Goal: Transaction & Acquisition: Purchase product/service

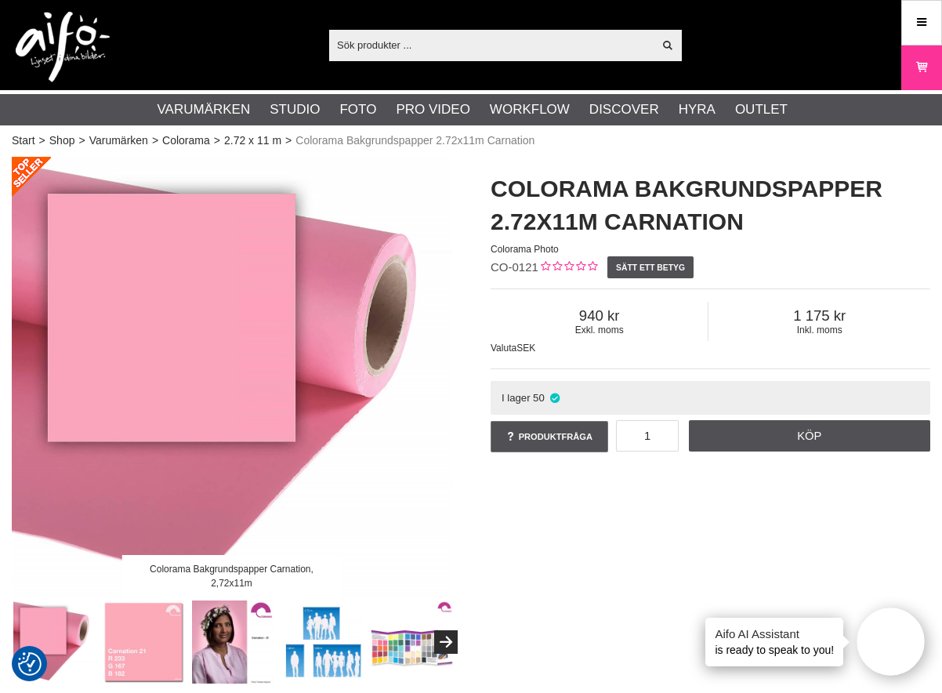
click at [436, 56] on input "text" at bounding box center [491, 45] width 324 height 24
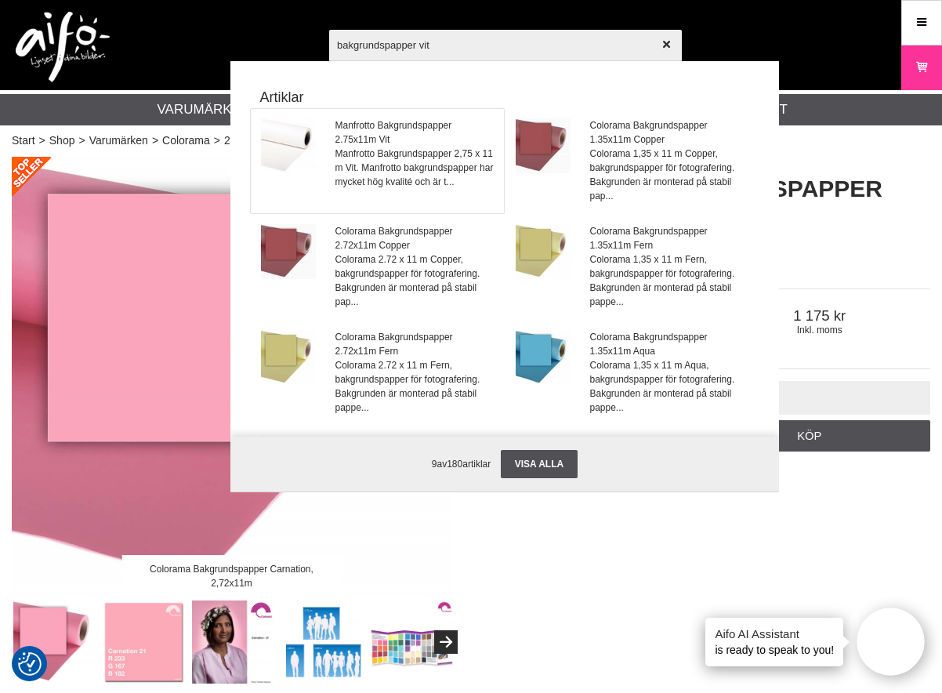
type input "bakgrundspapper vit"
click at [326, 138] on link "Manfrotto Bakgrundspapper 2.75x11m Vit Manfrotto Bakgrundspapper 2,75 x 11 m Vi…" at bounding box center [377, 161] width 253 height 104
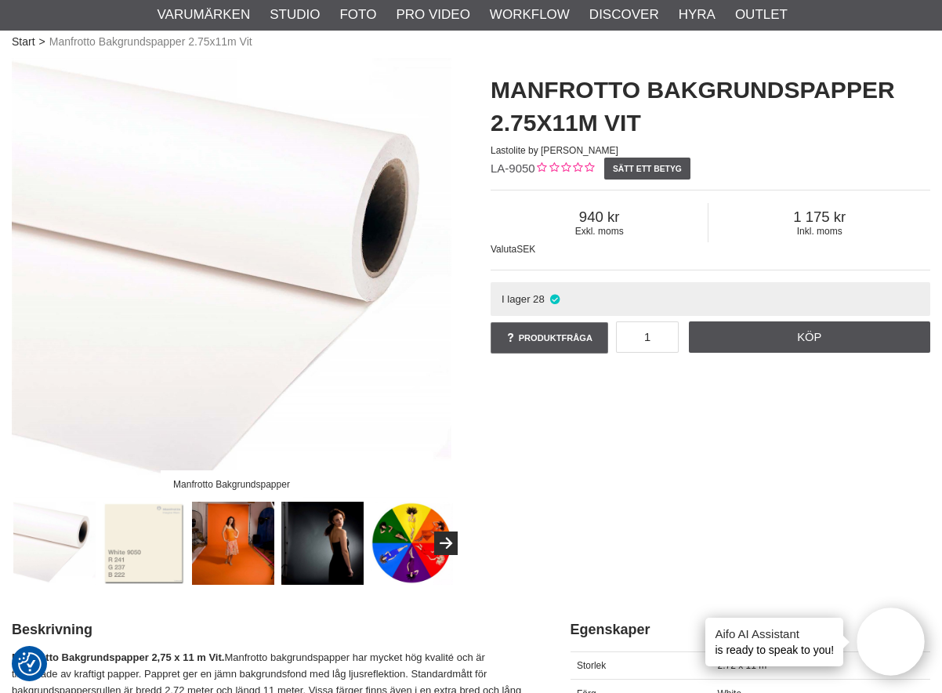
scroll to position [78, 0]
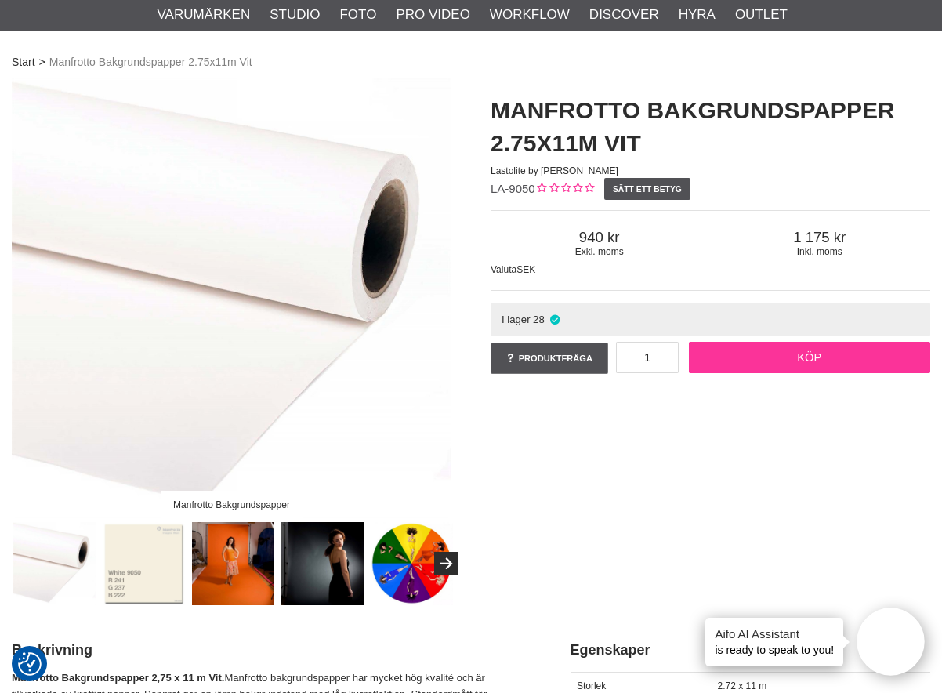
click at [789, 352] on link "Köp" at bounding box center [810, 357] width 242 height 31
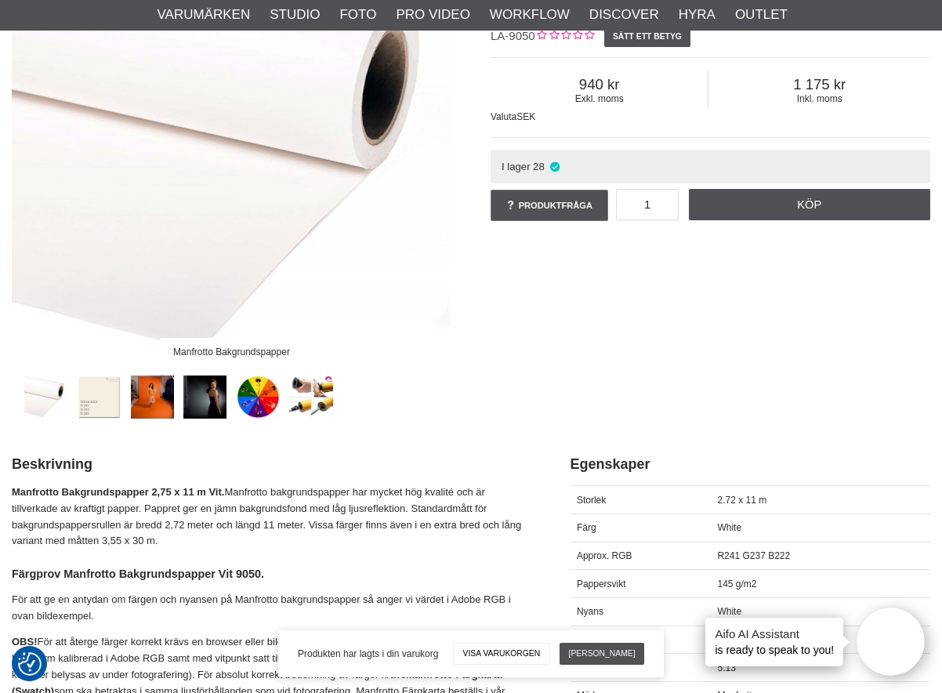
scroll to position [235, 0]
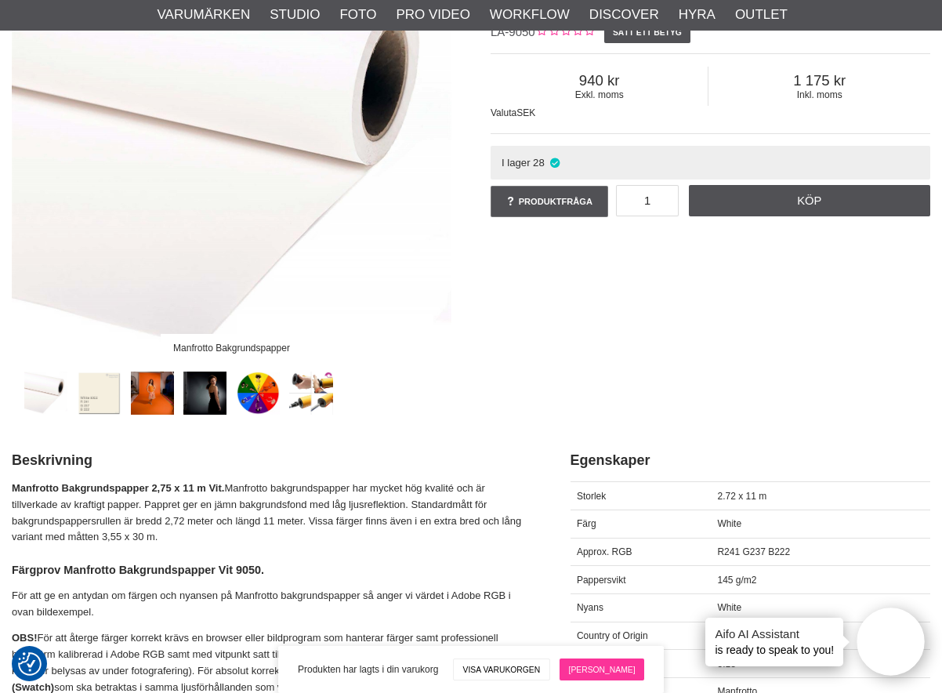
click at [608, 666] on link "[PERSON_NAME]" at bounding box center [602, 670] width 85 height 22
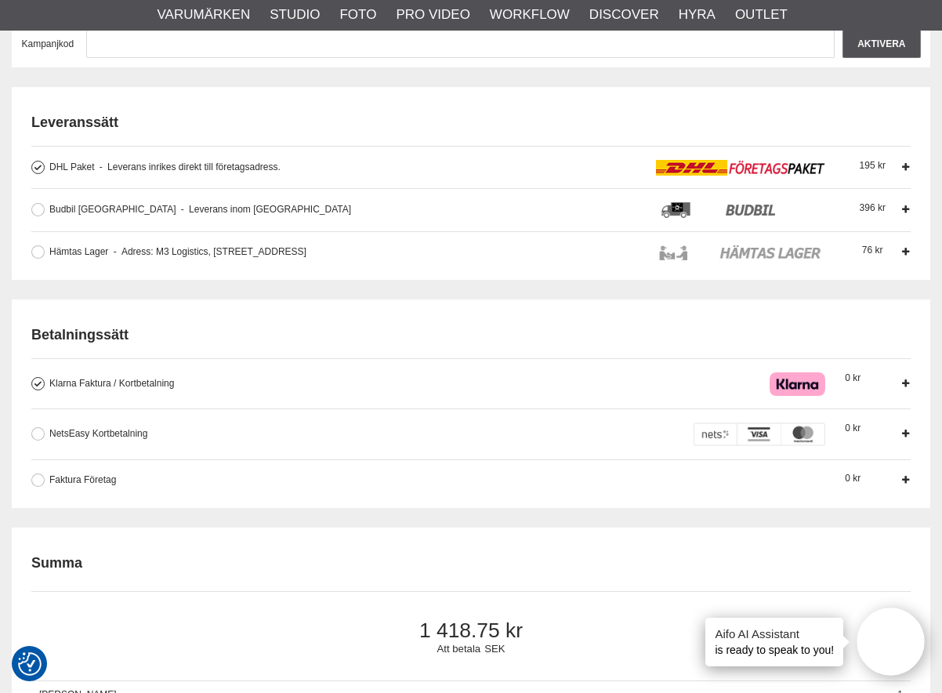
scroll to position [418, 0]
click at [38, 484] on button at bounding box center [37, 479] width 13 height 13
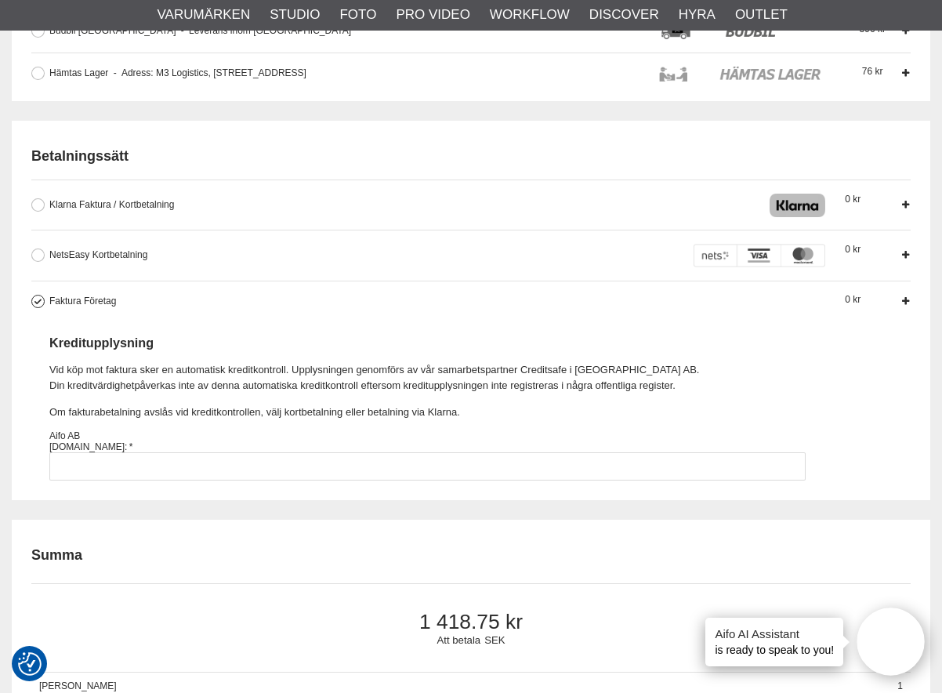
scroll to position [601, 0]
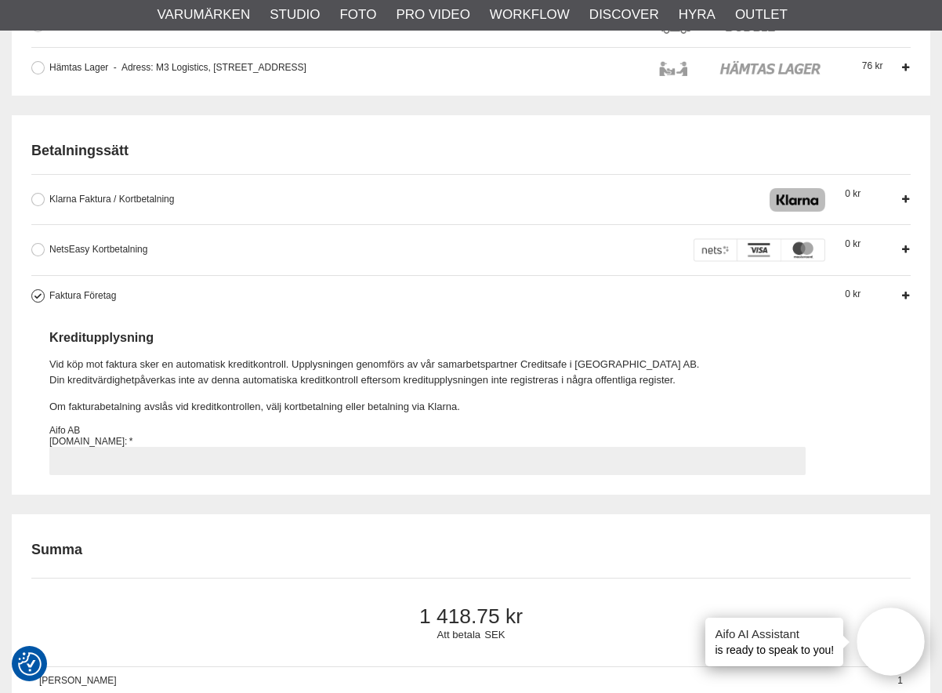
click at [172, 453] on input "Faktura Företag Företag har möjlighet att använda sig av fakturabetalning. Sedv…" at bounding box center [427, 461] width 757 height 28
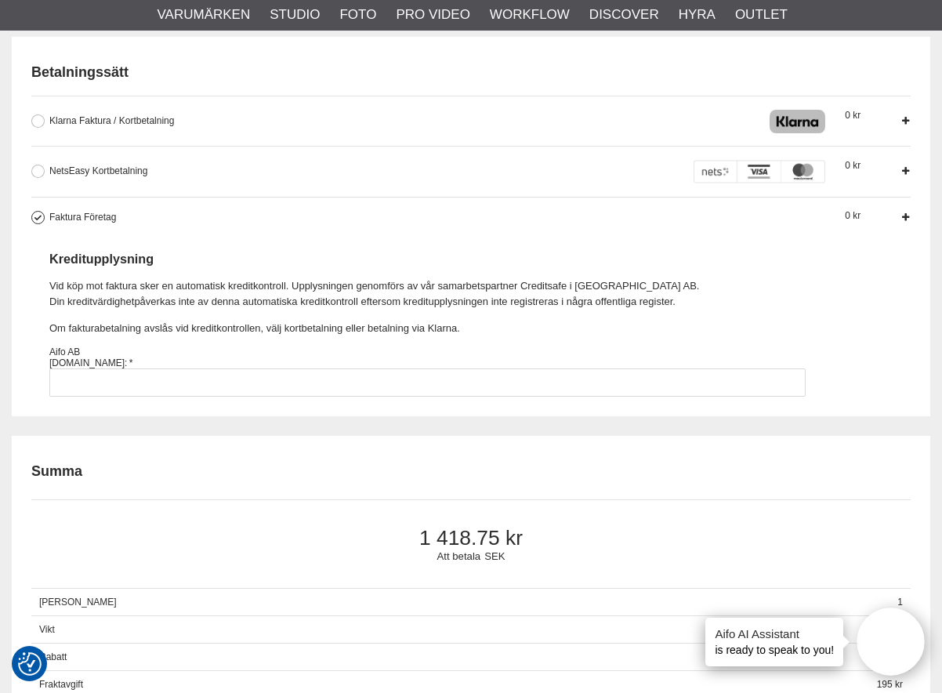
scroll to position [706, 0]
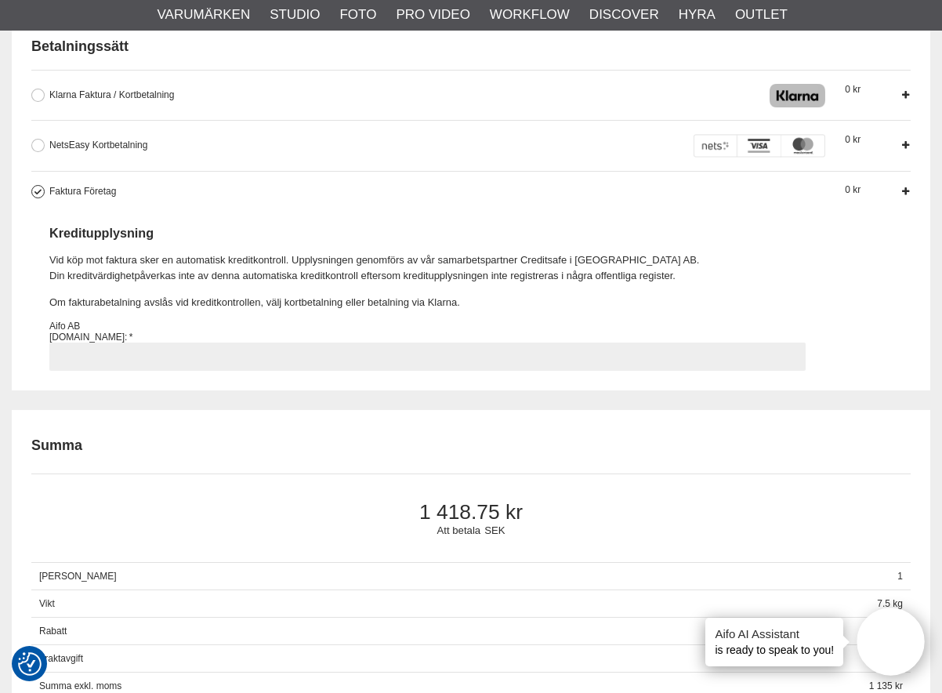
drag, startPoint x: 85, startPoint y: 360, endPoint x: 110, endPoint y: 354, distance: 25.7
click at [85, 360] on input "Faktura Företag Företag har möjlighet att använda sig av fakturabetalning. Sedv…" at bounding box center [427, 357] width 757 height 28
type input "556857-1482"
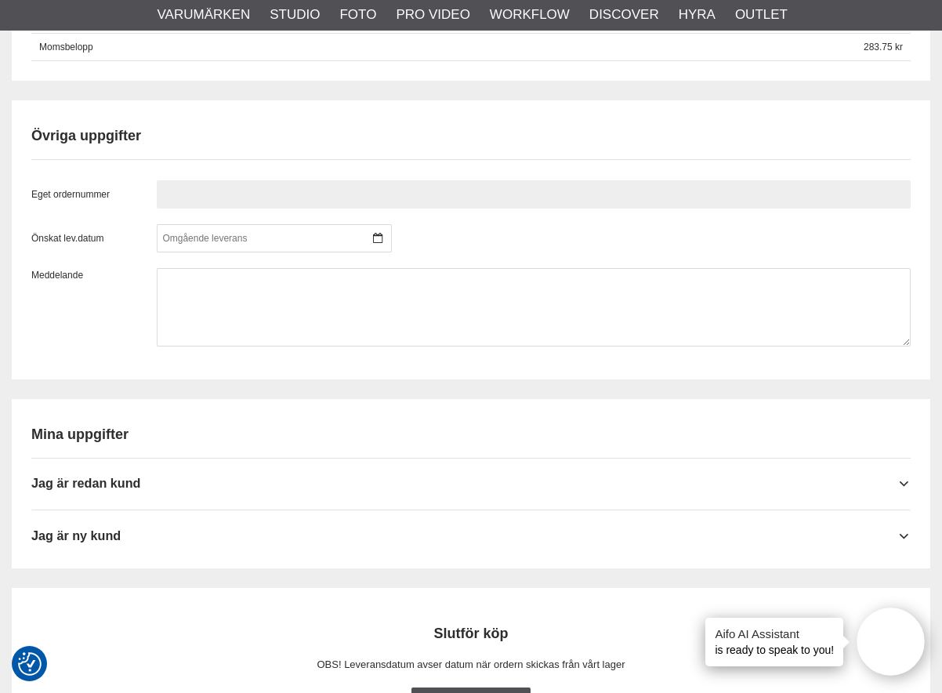
scroll to position [1377, 0]
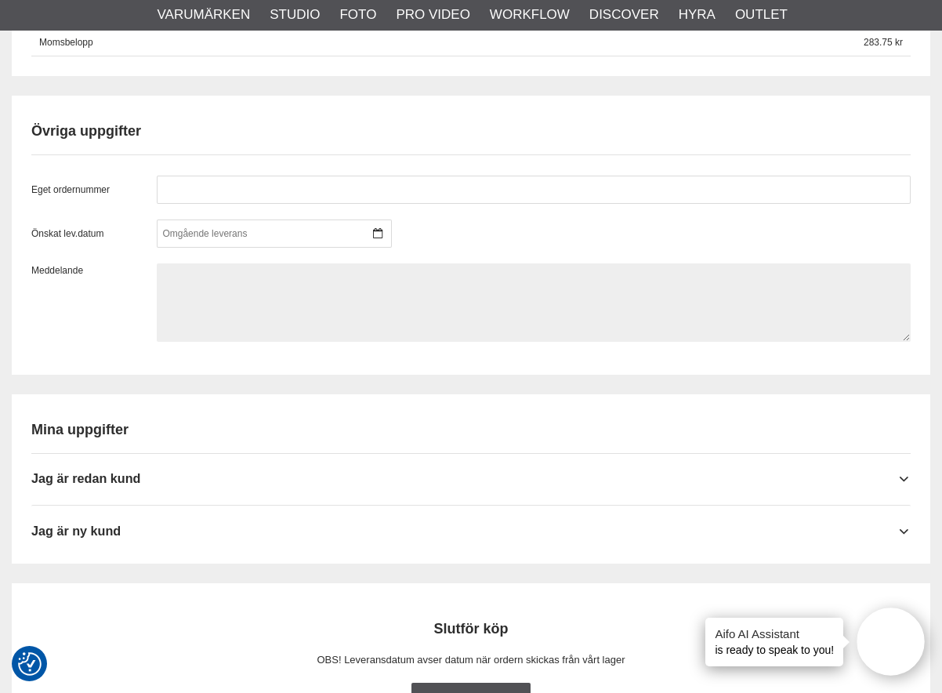
drag, startPoint x: 194, startPoint y: 300, endPoint x: 194, endPoint y: 292, distance: 7.9
click at [194, 299] on textarea at bounding box center [534, 302] width 754 height 78
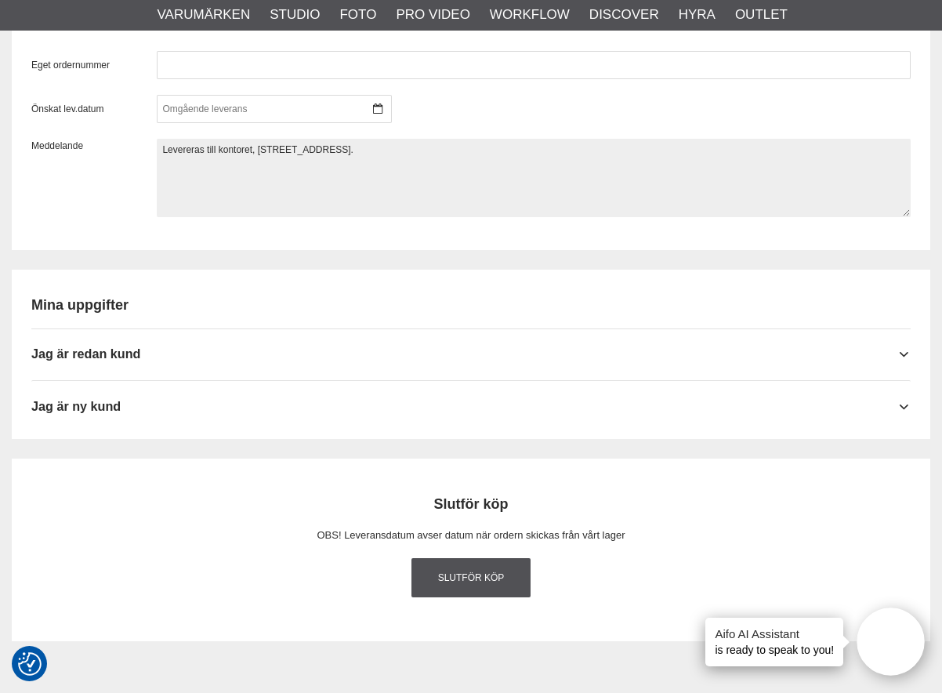
scroll to position [1508, 0]
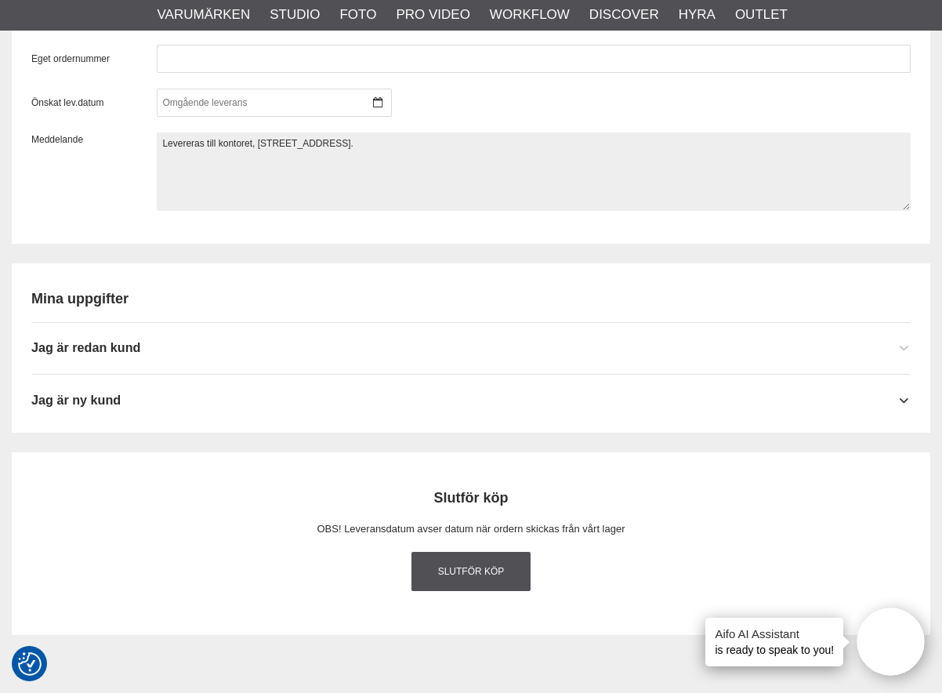
type textarea "Levereras till kontoret, [STREET_ADDRESS]."
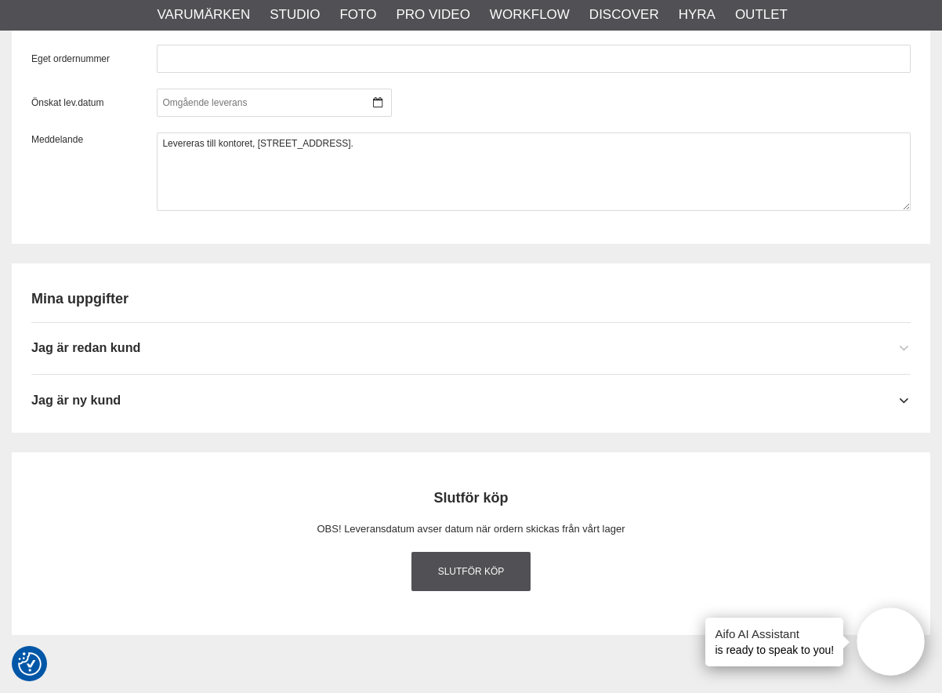
click at [907, 343] on icon at bounding box center [905, 349] width 13 height 16
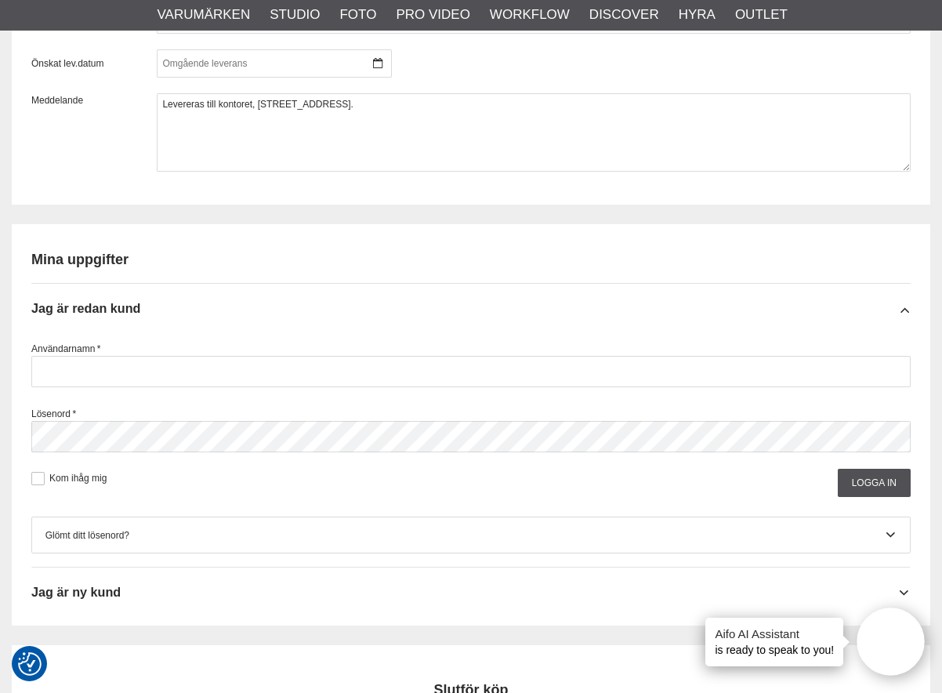
scroll to position [1534, 0]
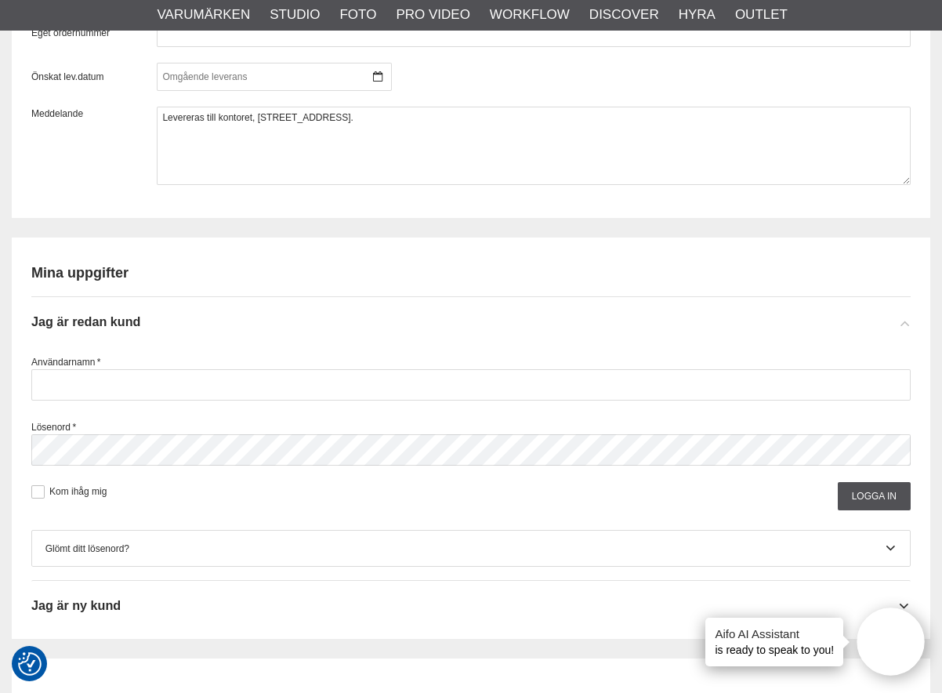
click at [904, 329] on icon at bounding box center [905, 323] width 13 height 16
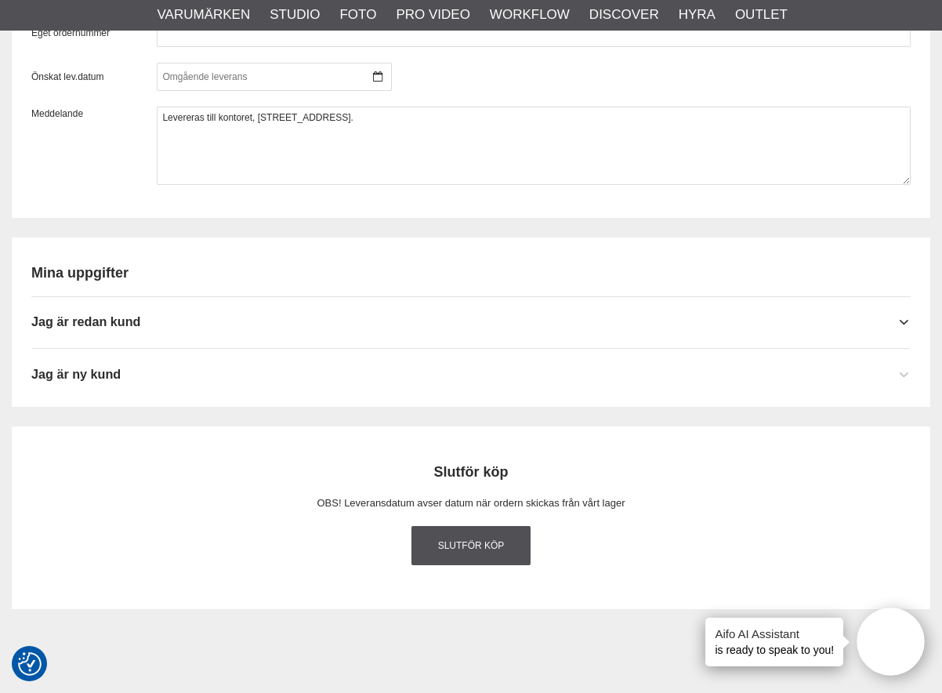
click at [906, 375] on icon at bounding box center [905, 376] width 13 height 16
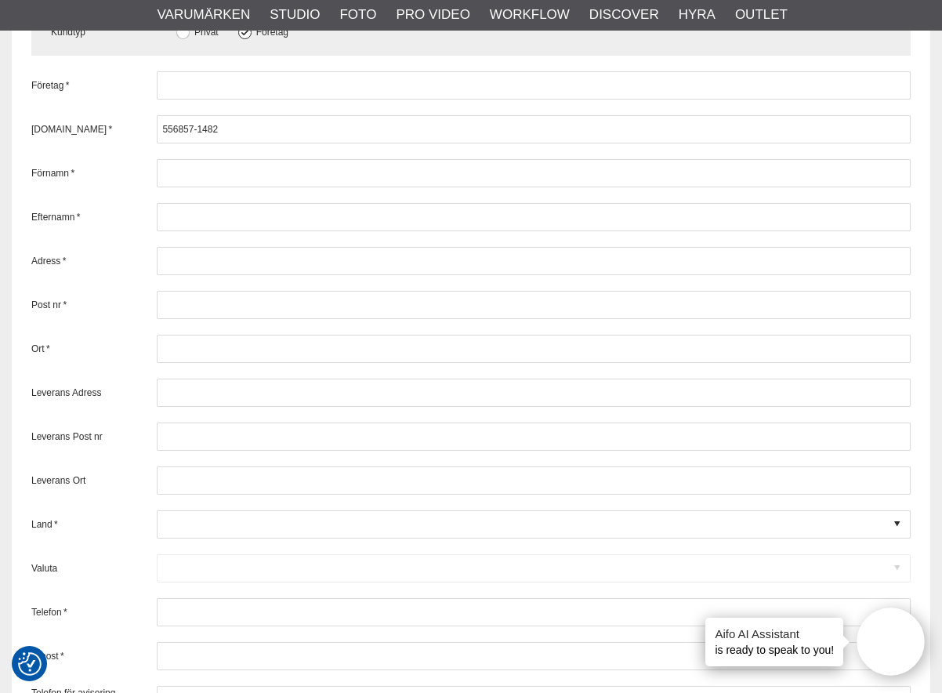
scroll to position [1978, 0]
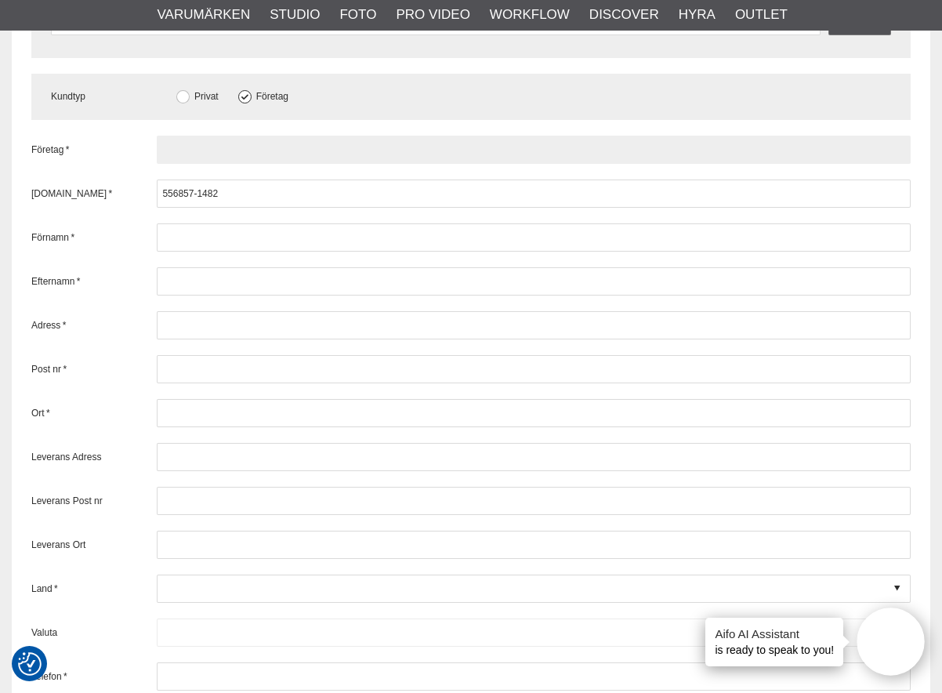
click at [231, 142] on input "text" at bounding box center [534, 150] width 754 height 28
type input "East Import i Höör AB"
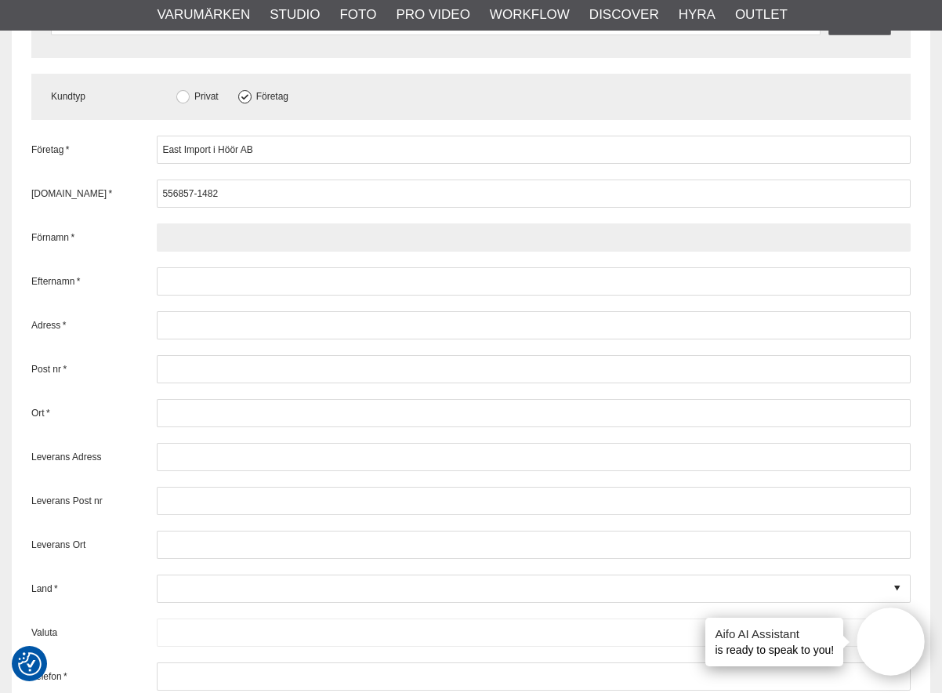
click at [252, 234] on input "text" at bounding box center [534, 237] width 754 height 28
type input "[PERSON_NAME]"
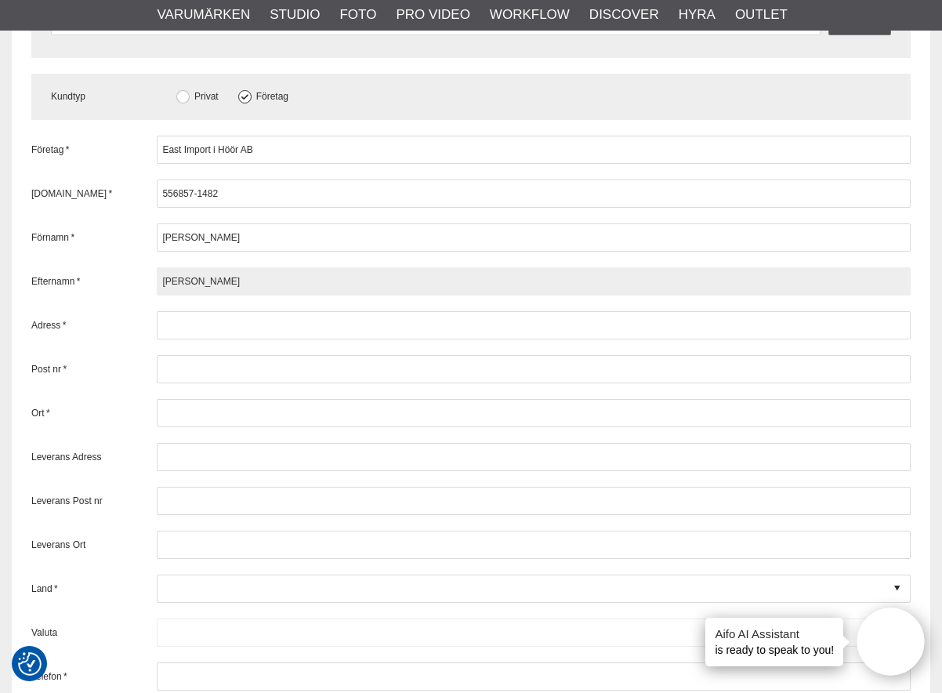
type input "[PERSON_NAME]"
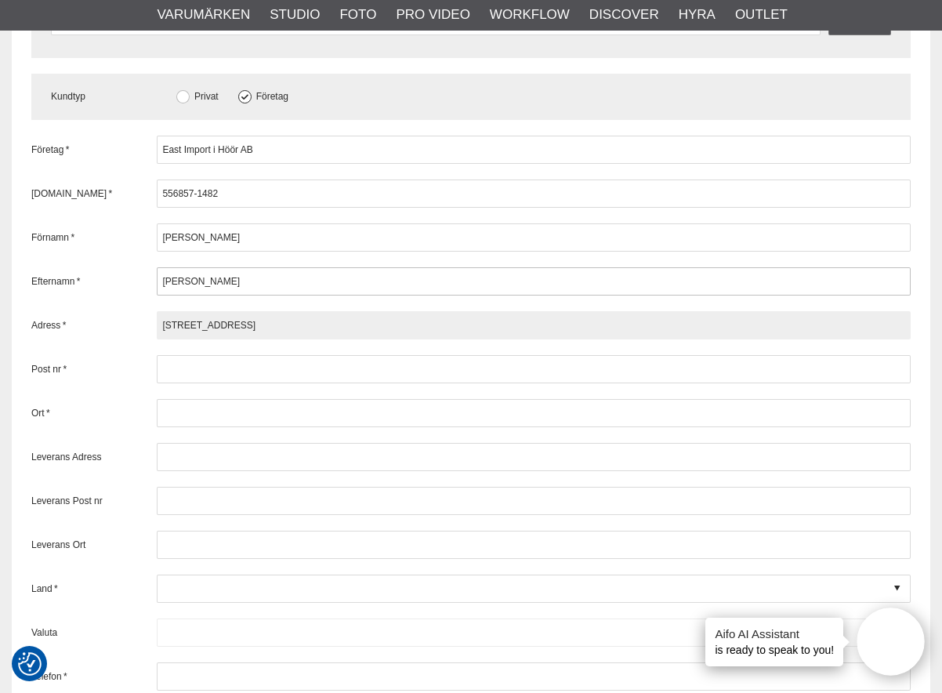
type input "[STREET_ADDRESS]"
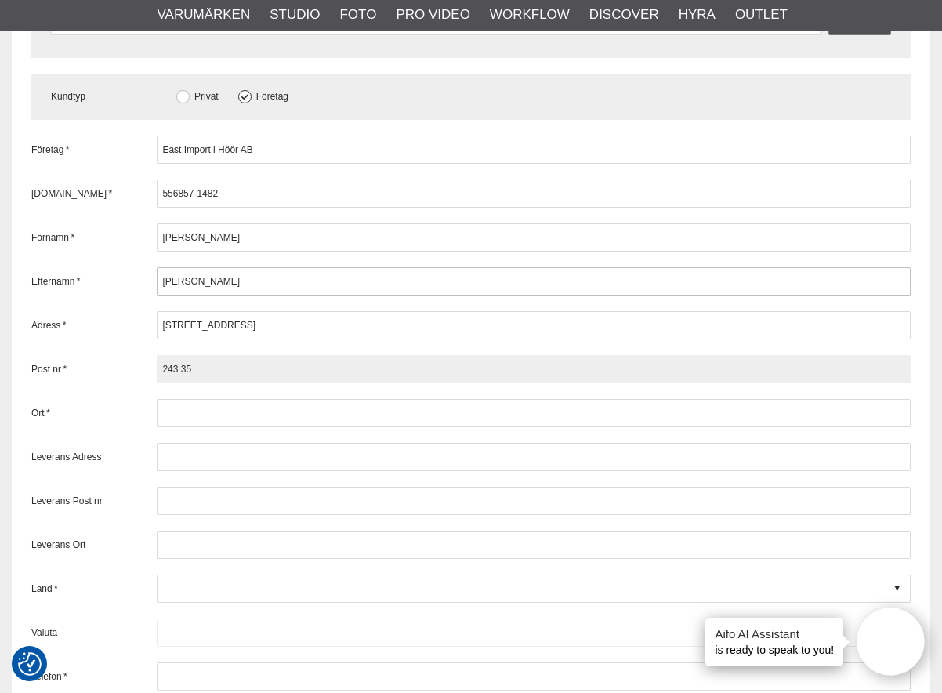
type input "243 35"
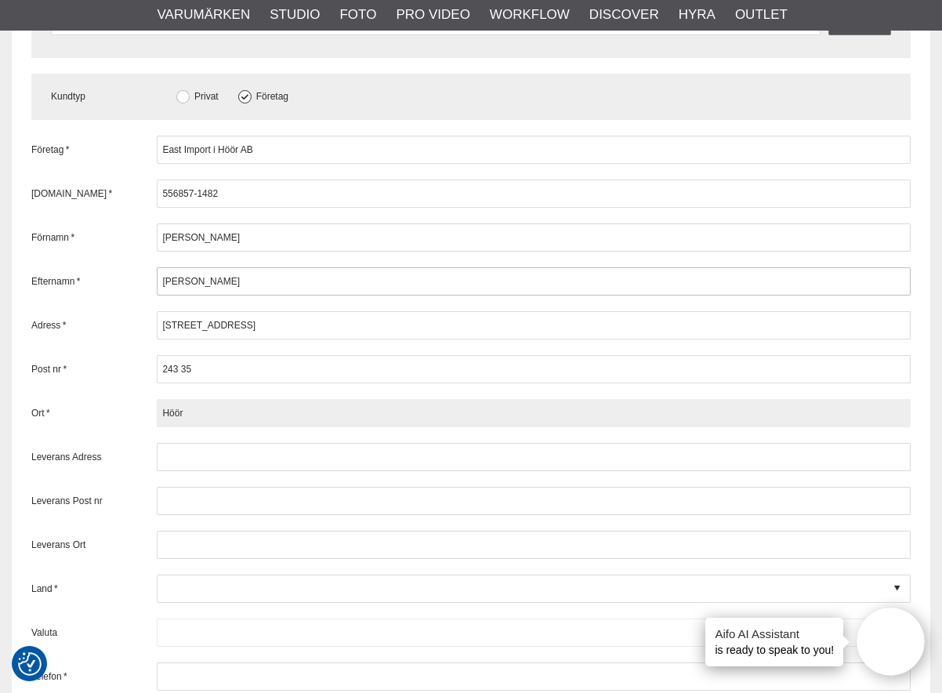
type input "Höör"
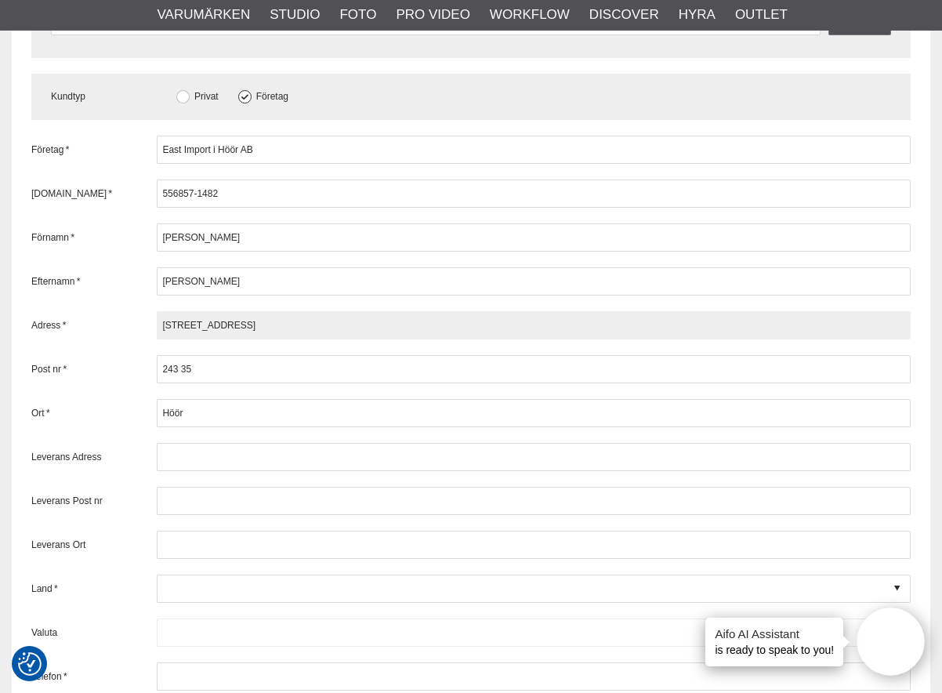
drag, startPoint x: 211, startPoint y: 324, endPoint x: 141, endPoint y: 324, distance: 69.8
click at [143, 324] on div "Adress * [STREET_ADDRESS]" at bounding box center [471, 325] width 880 height 28
type input "Box 88"
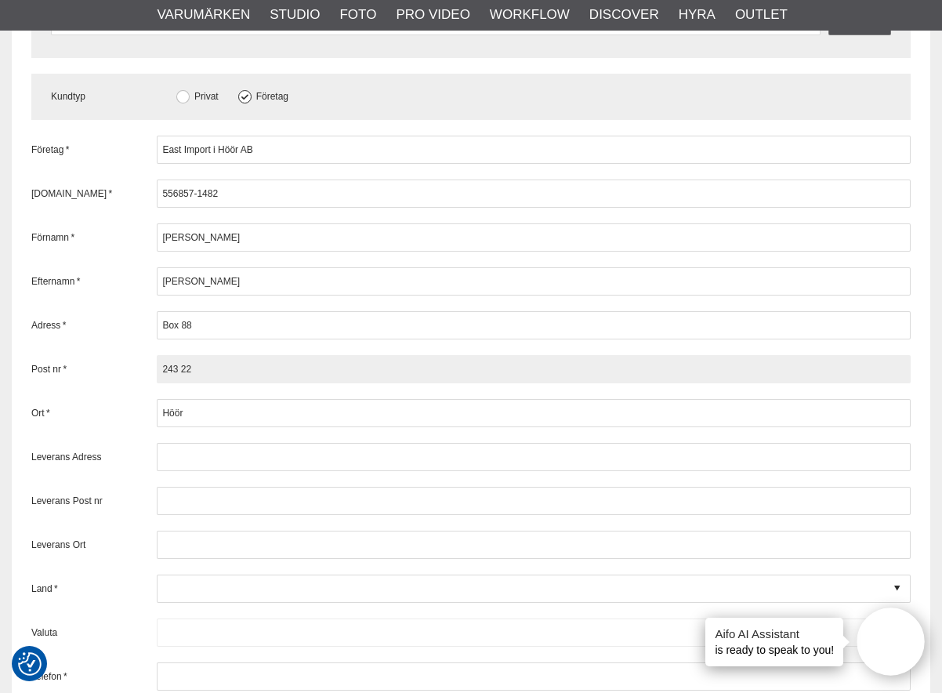
type input "243 22"
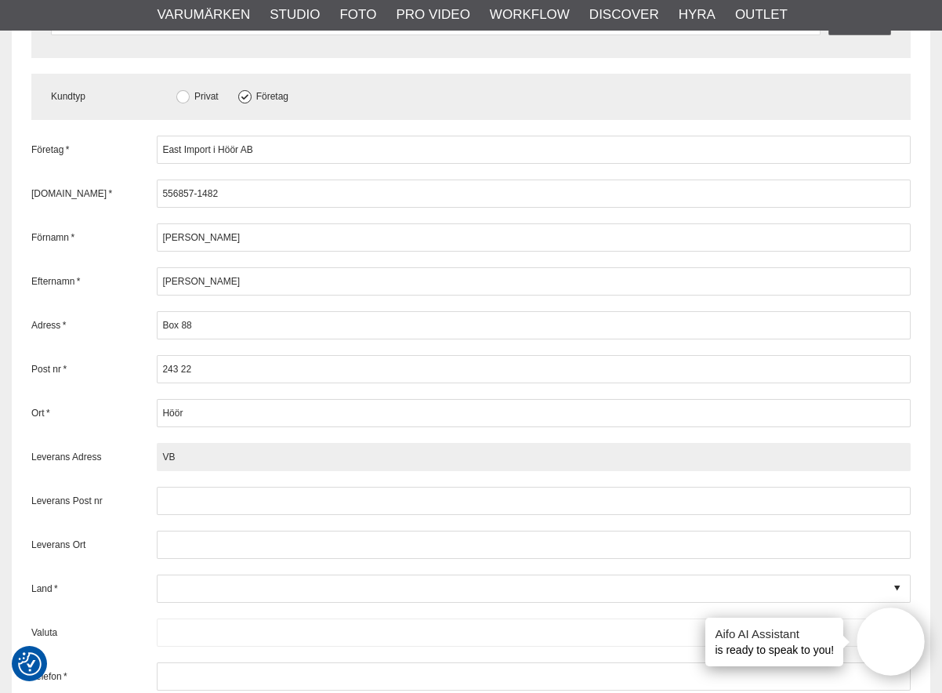
type input "V"
type input "[STREET_ADDRESS]"
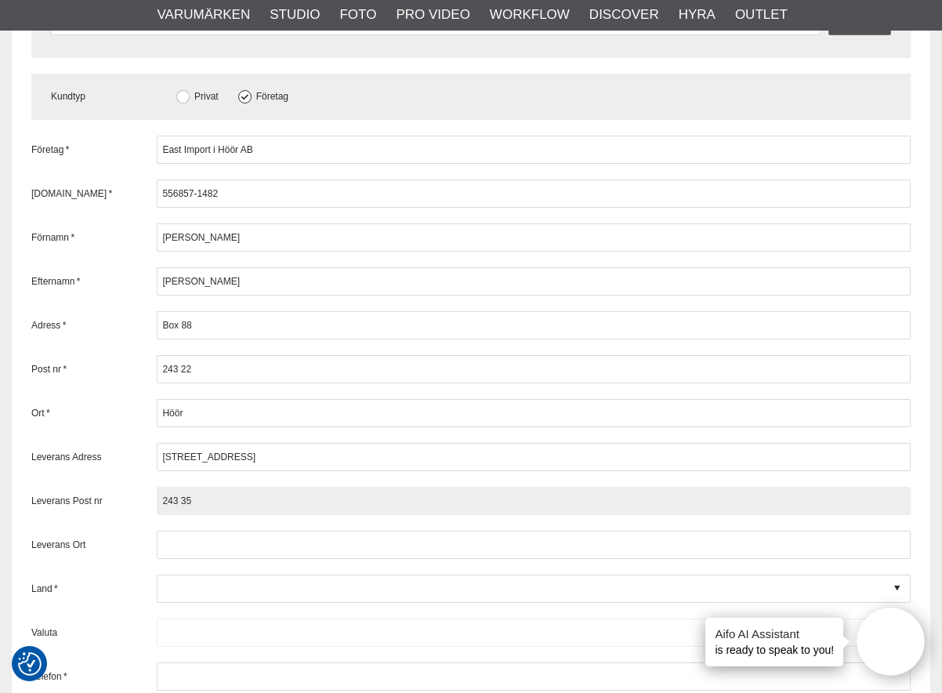
type input "243 35"
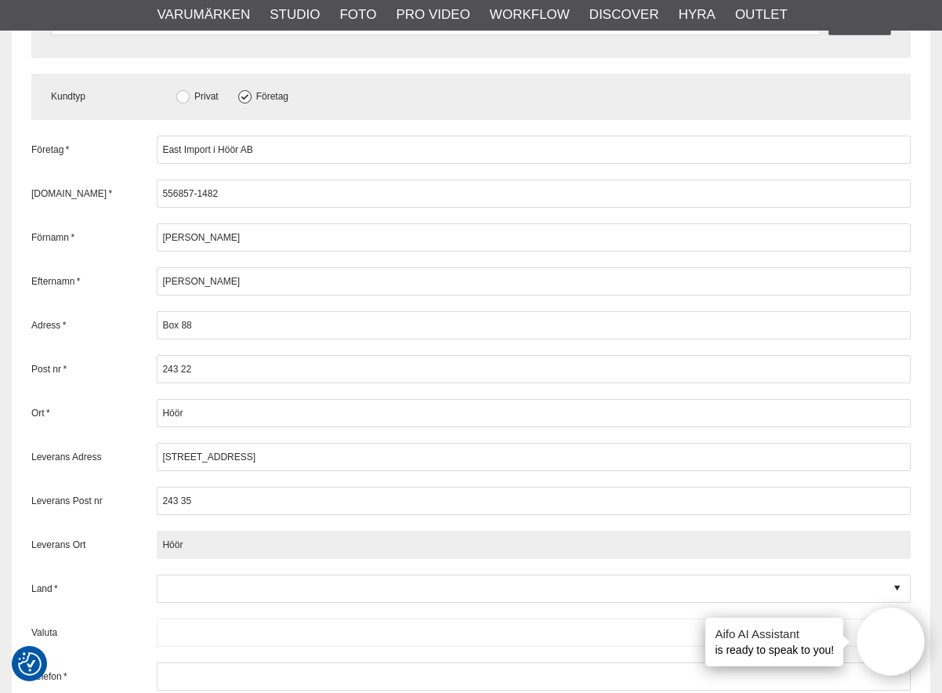
type input "Höör"
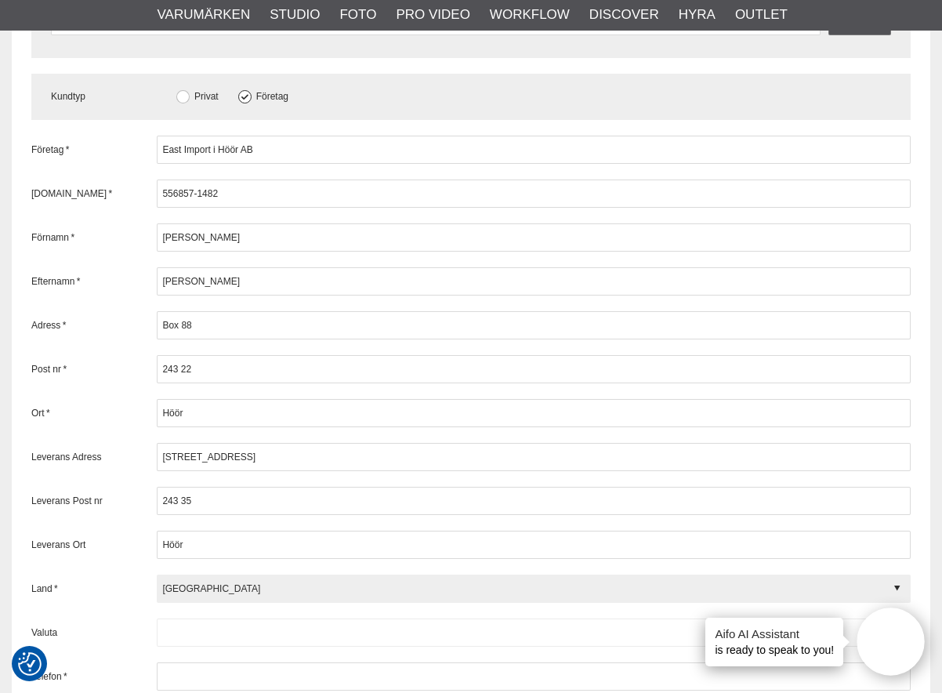
type input "[GEOGRAPHIC_DATA]"
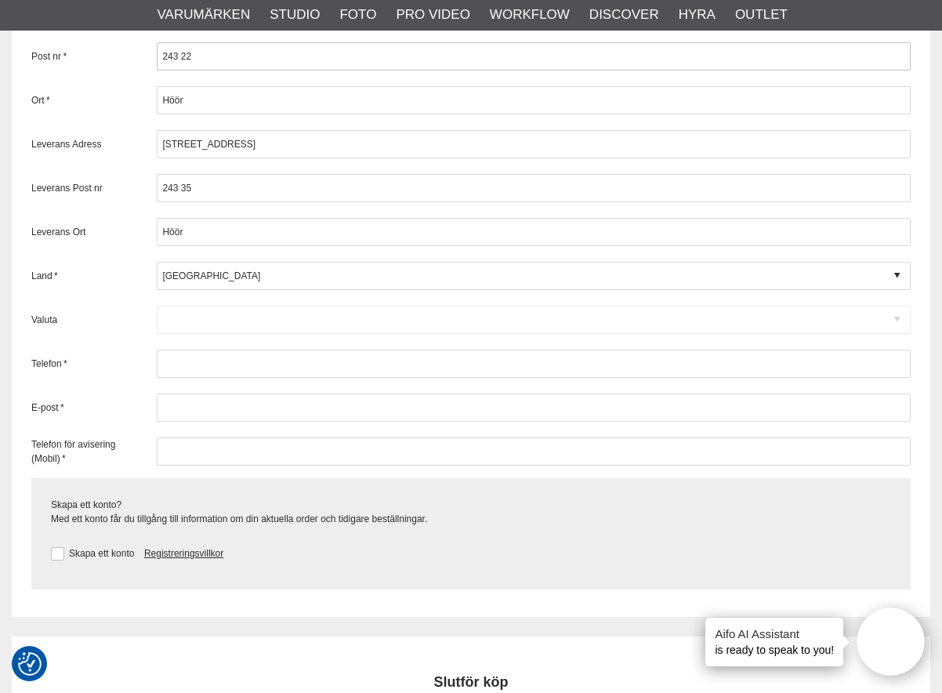
scroll to position [2292, 0]
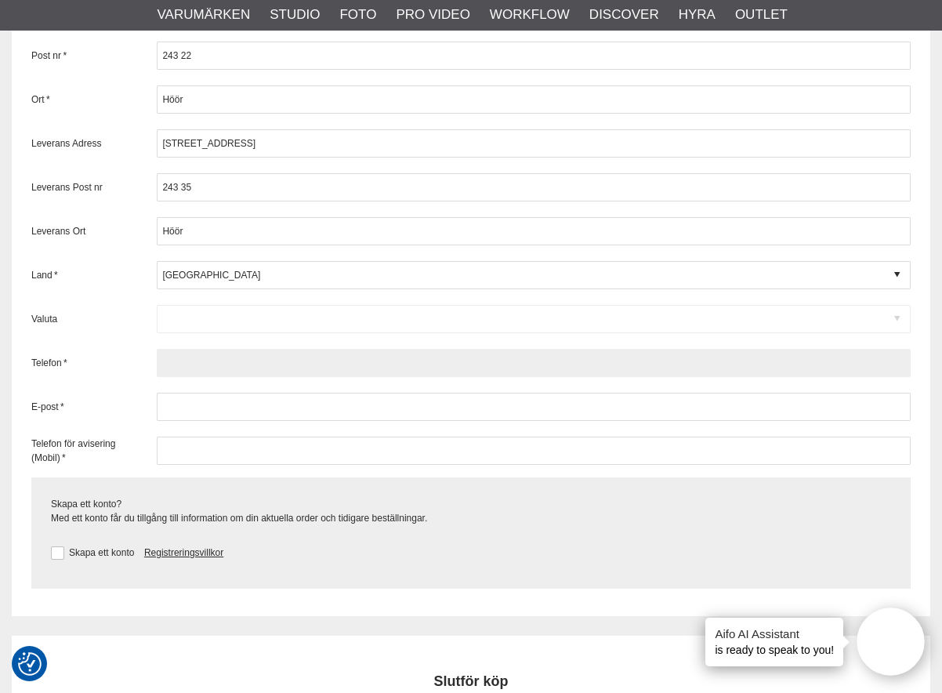
click at [205, 364] on input "text" at bounding box center [534, 363] width 754 height 28
type input "0413-554100"
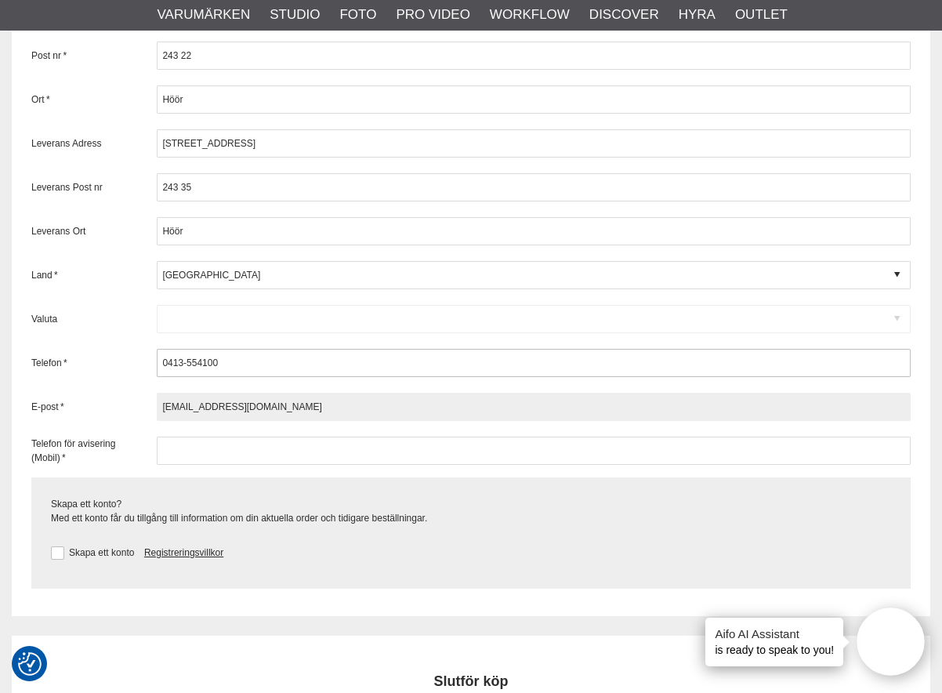
type input "[EMAIL_ADDRESS][DOMAIN_NAME]"
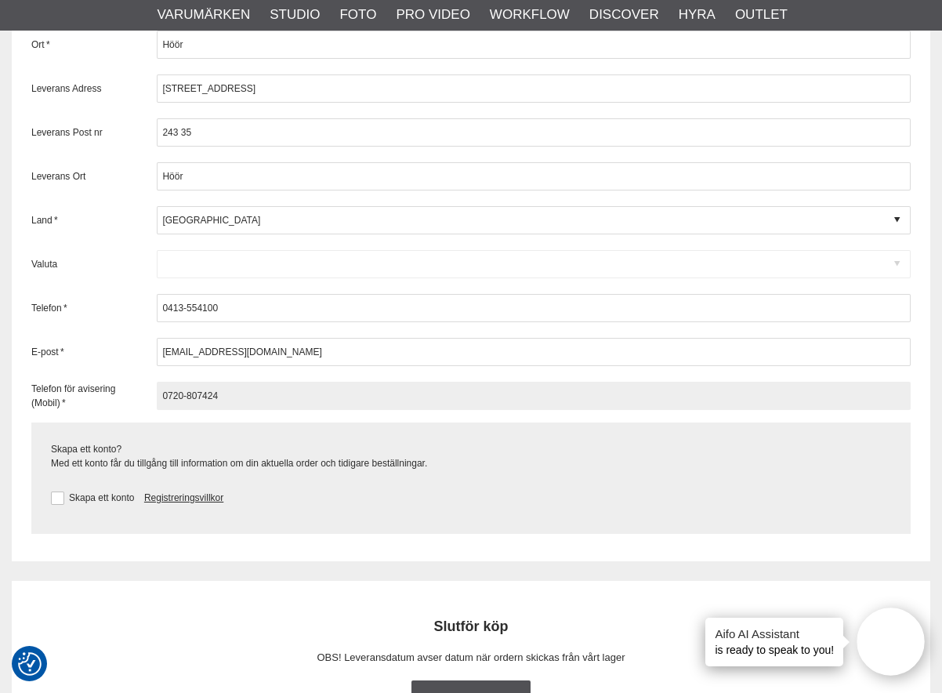
scroll to position [2396, 0]
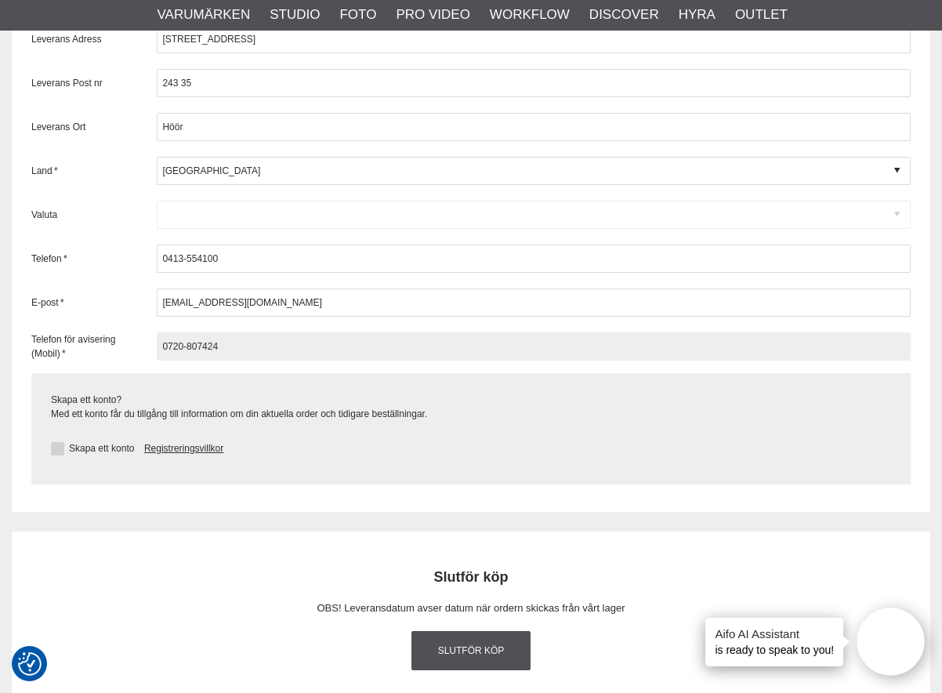
type input "0720-807424"
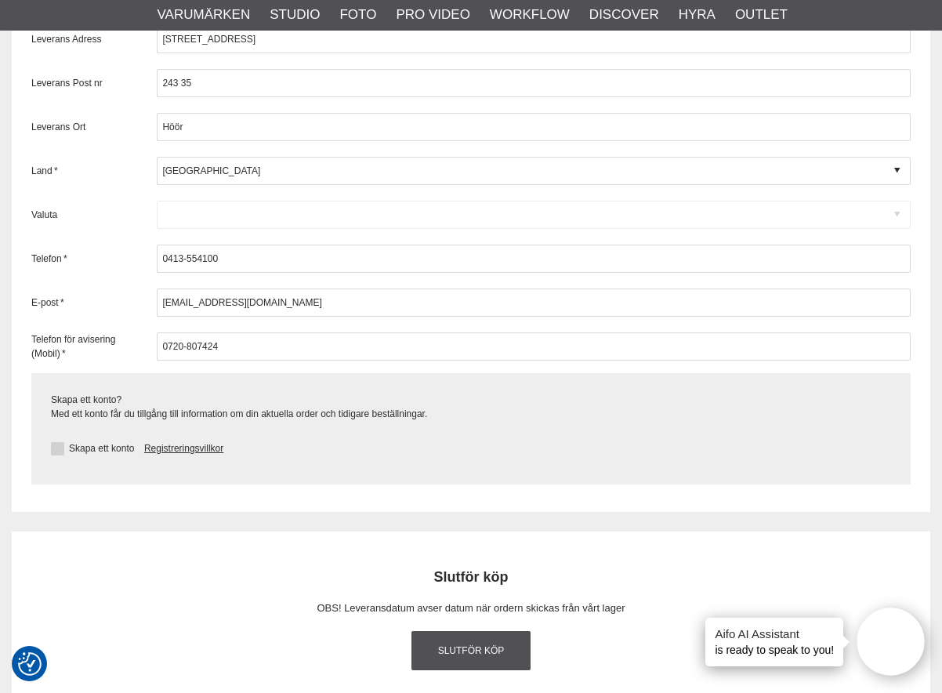
click at [58, 445] on button at bounding box center [57, 448] width 13 height 13
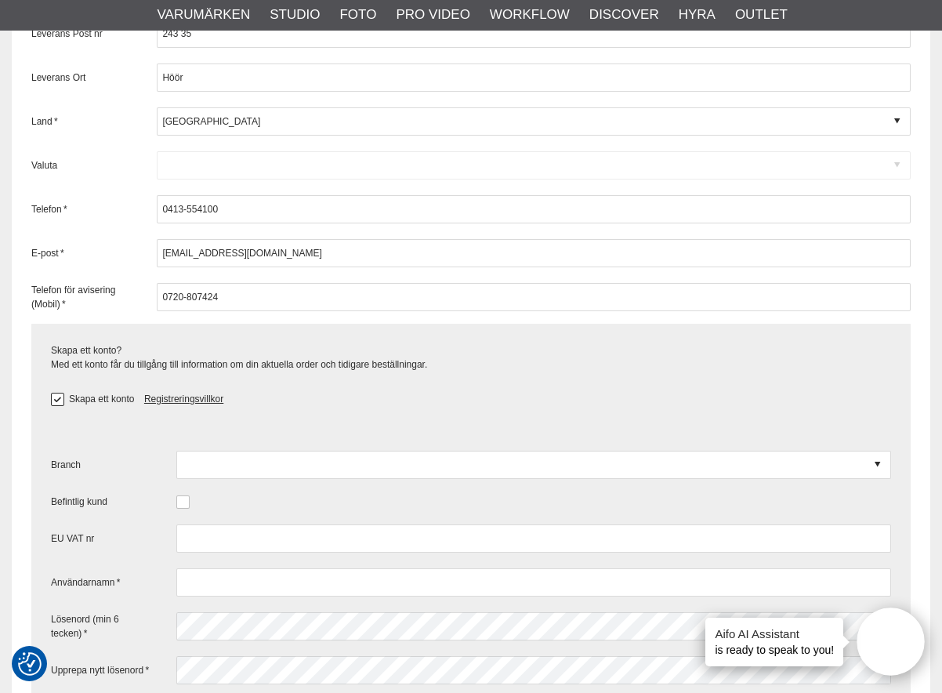
scroll to position [2449, 0]
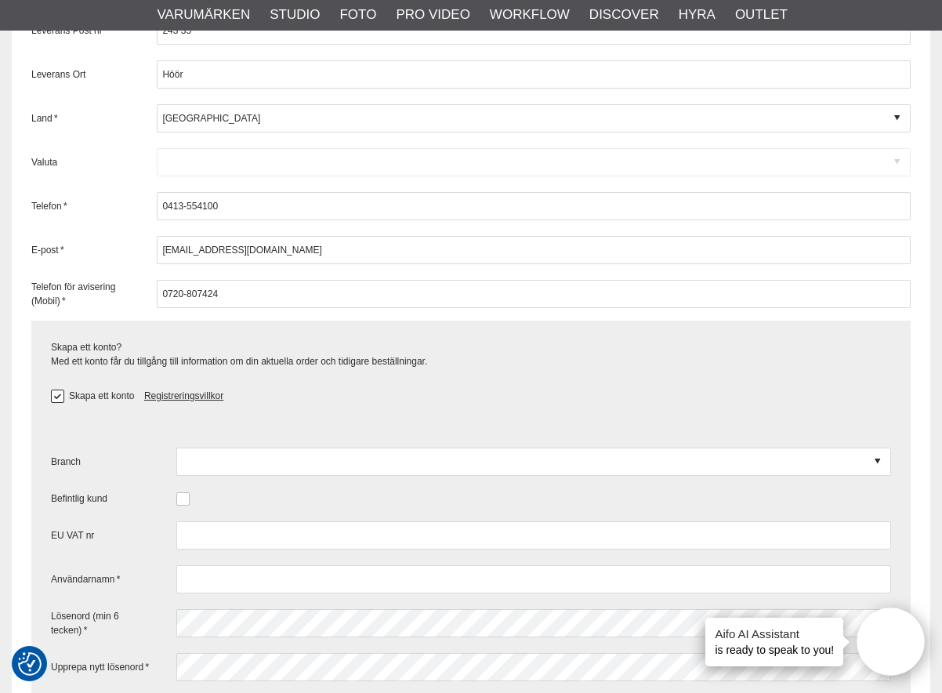
click at [55, 398] on button at bounding box center [57, 396] width 13 height 13
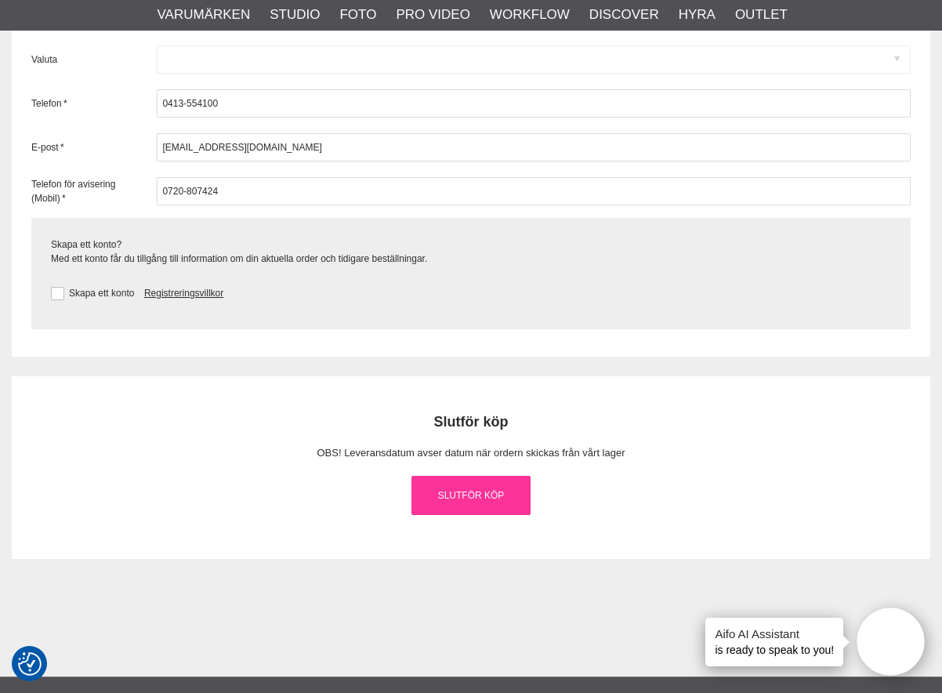
scroll to position [2553, 0]
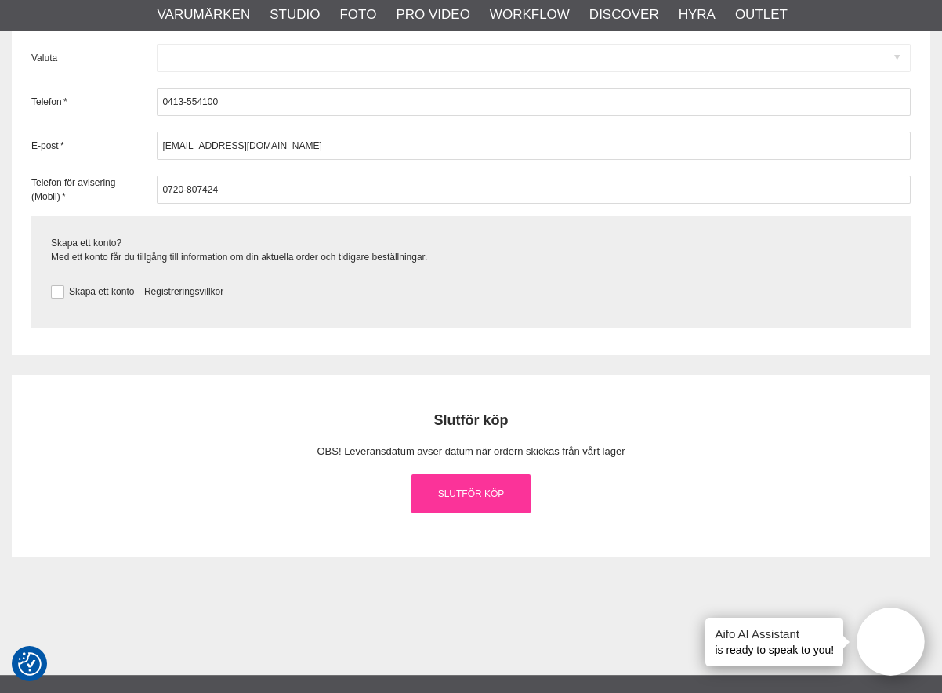
click at [510, 498] on link "Slutför köp" at bounding box center [471, 493] width 119 height 39
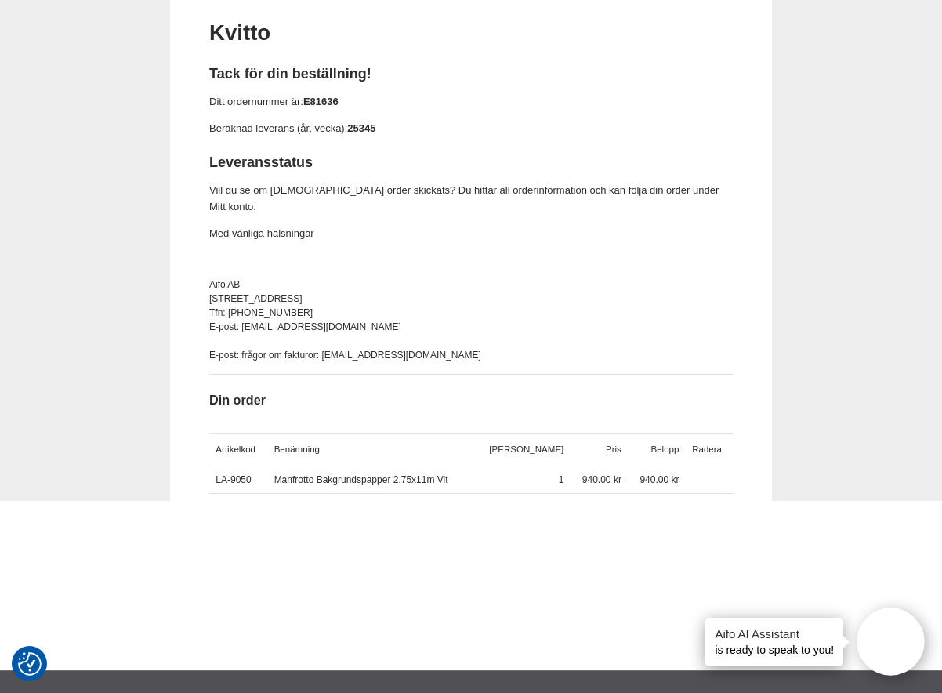
scroll to position [26, 0]
